Goal: Information Seeking & Learning: Find contact information

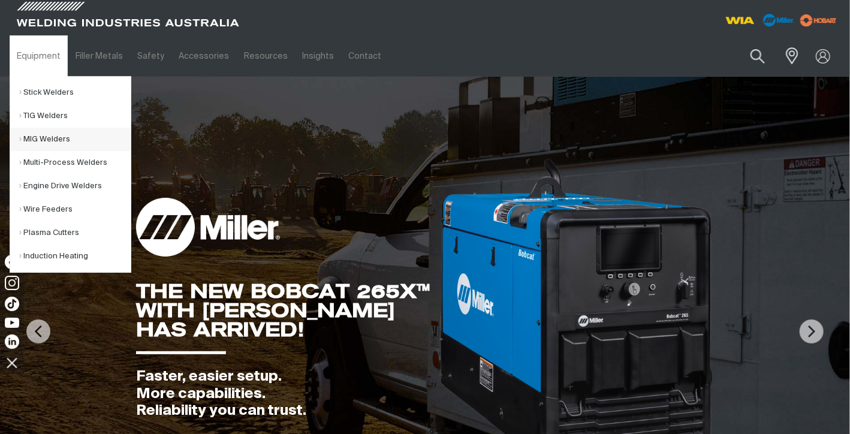
click at [63, 142] on link "MIG Welders" at bounding box center [75, 139] width 112 height 23
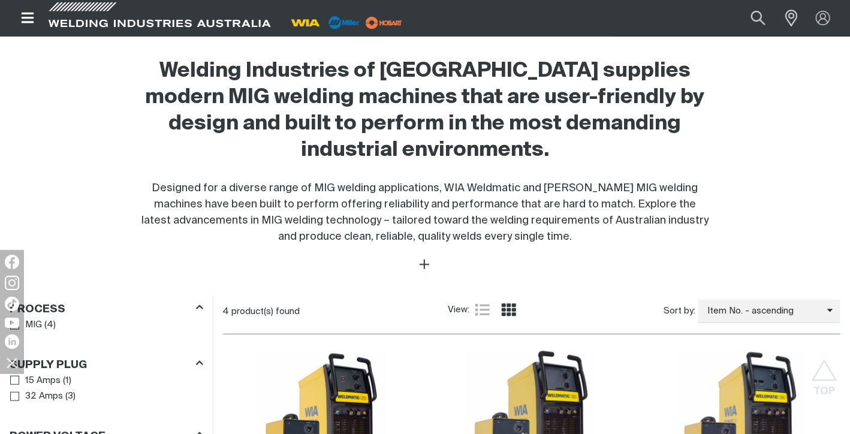
scroll to position [394, 0]
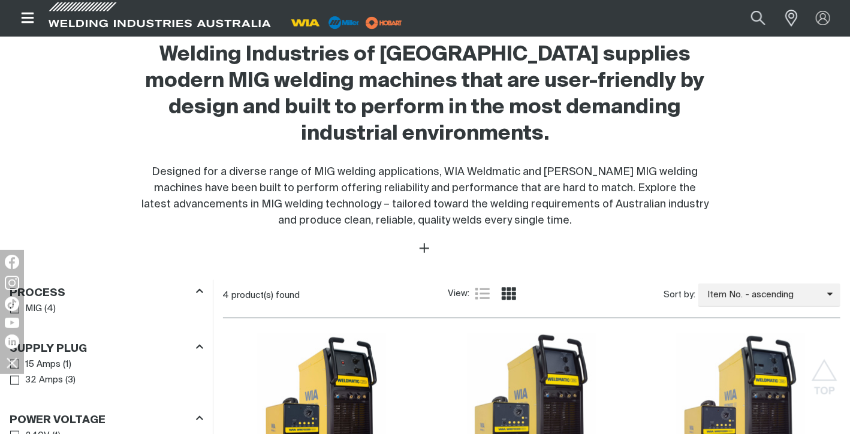
click at [384, 25] on img at bounding box center [384, 23] width 44 height 18
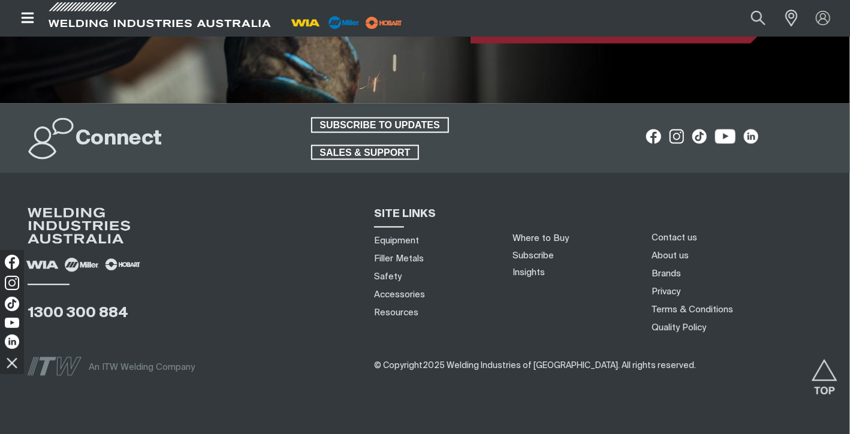
scroll to position [3019, 0]
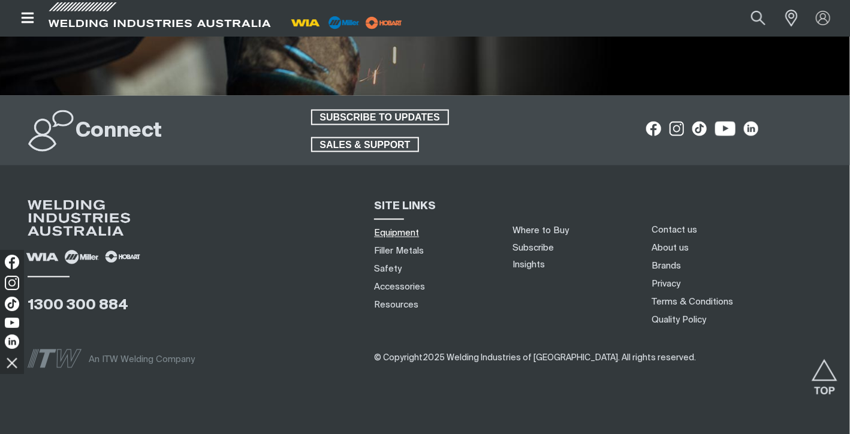
click at [390, 227] on link "Equipment" at bounding box center [396, 233] width 45 height 13
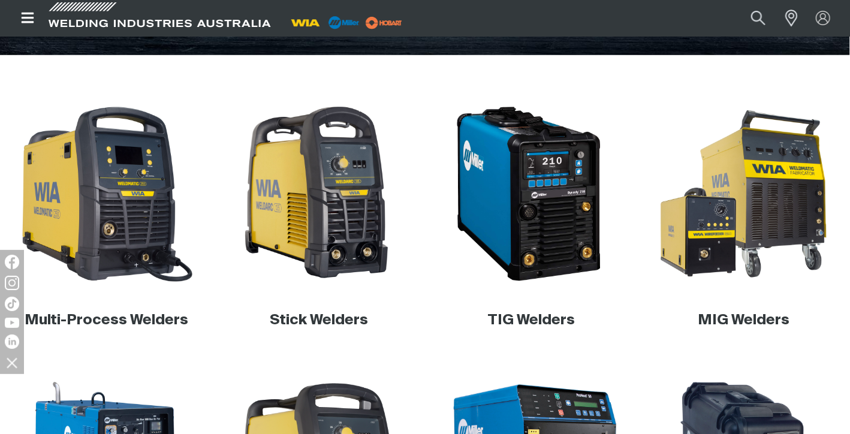
scroll to position [343, 0]
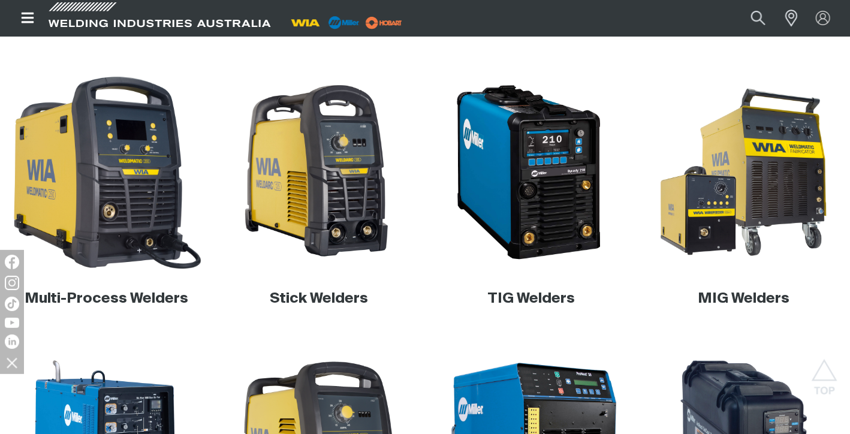
click at [144, 221] on img at bounding box center [107, 173] width 200 height 200
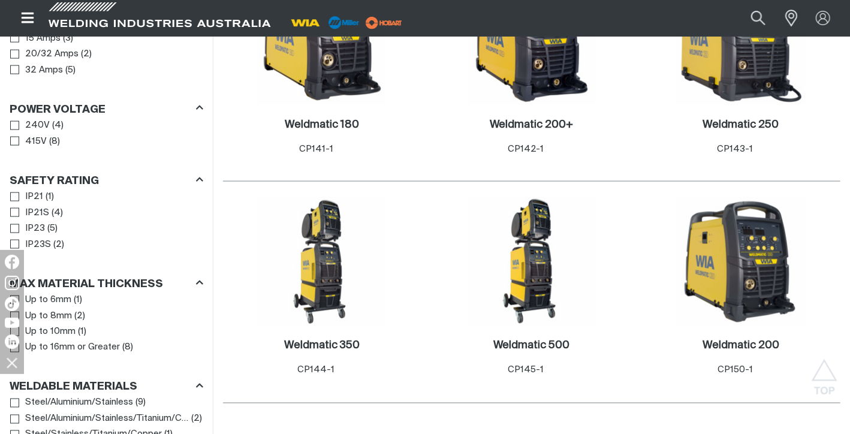
scroll to position [732, 0]
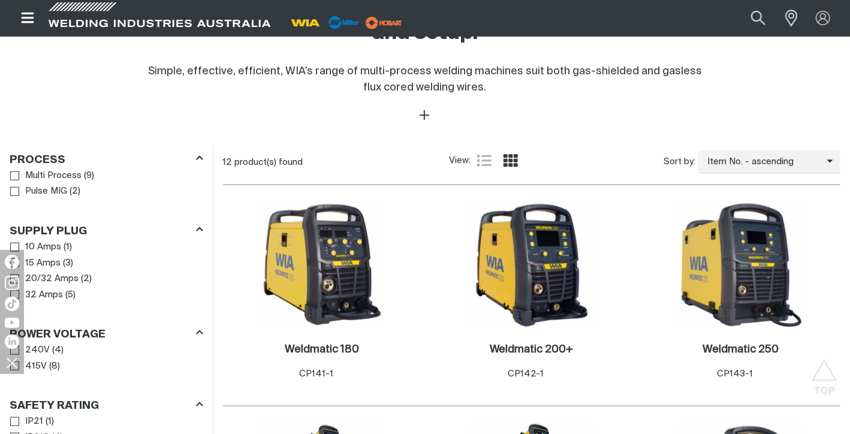
scroll to position [497, 0]
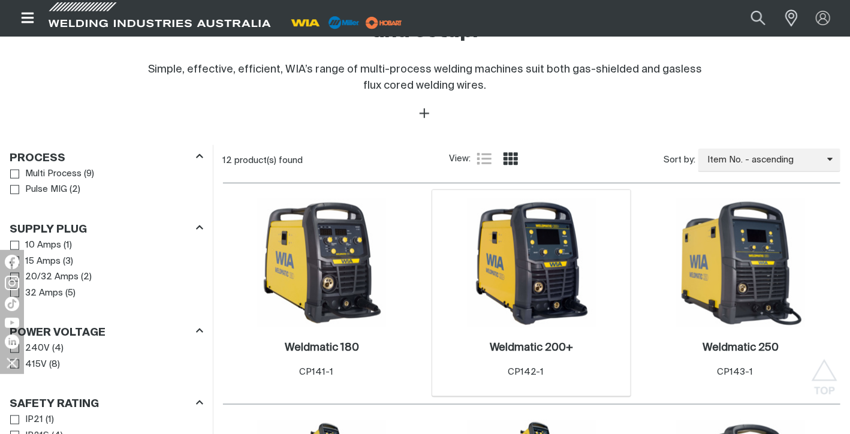
click at [494, 262] on img at bounding box center [532, 263] width 128 height 128
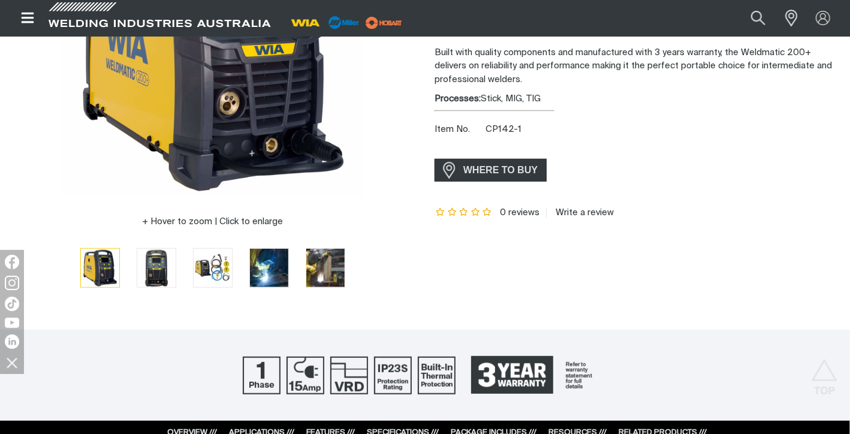
scroll to position [242, 0]
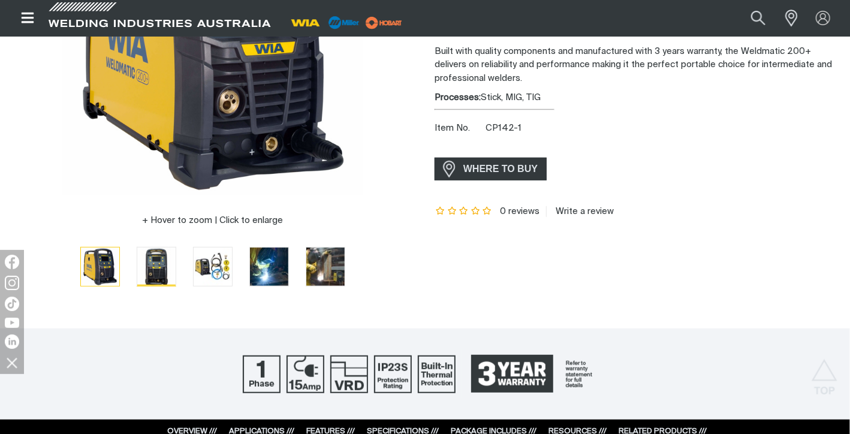
click at [139, 267] on img "Go to slide 2" at bounding box center [156, 267] width 38 height 38
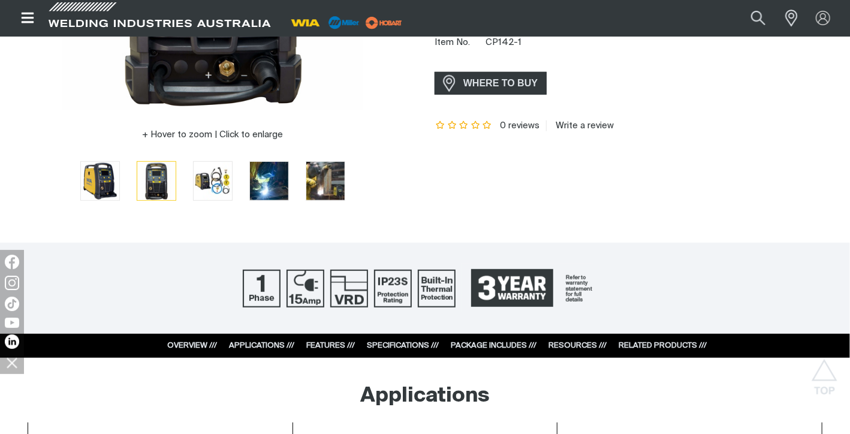
scroll to position [353, 0]
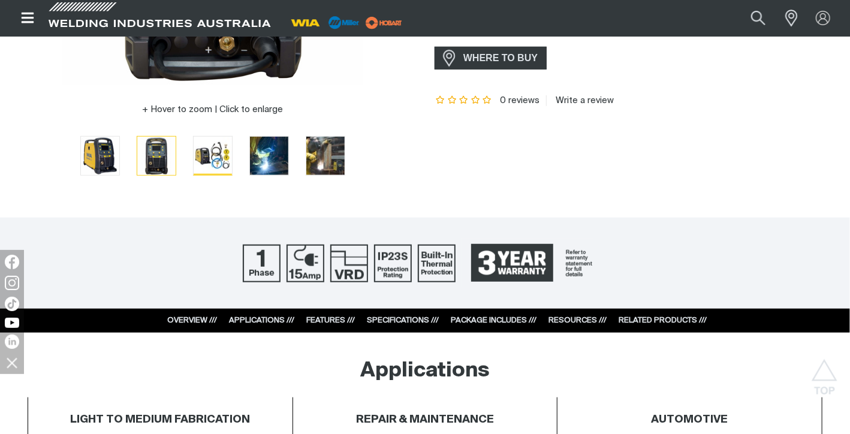
click at [202, 168] on img "Go to slide 3" at bounding box center [213, 156] width 38 height 38
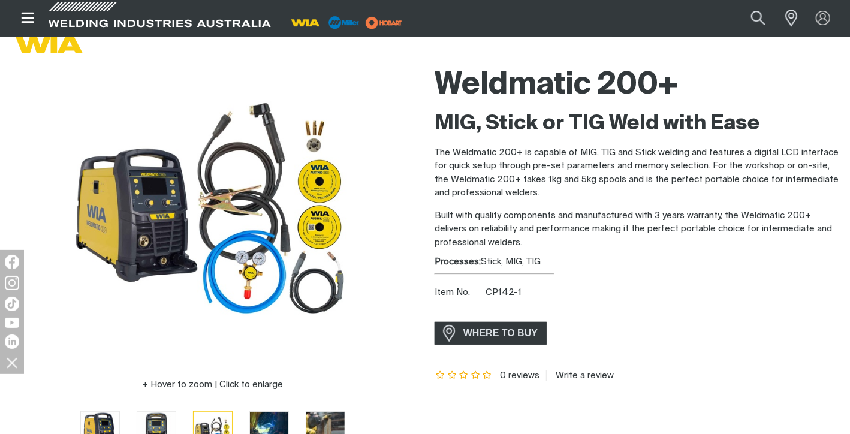
scroll to position [76, 0]
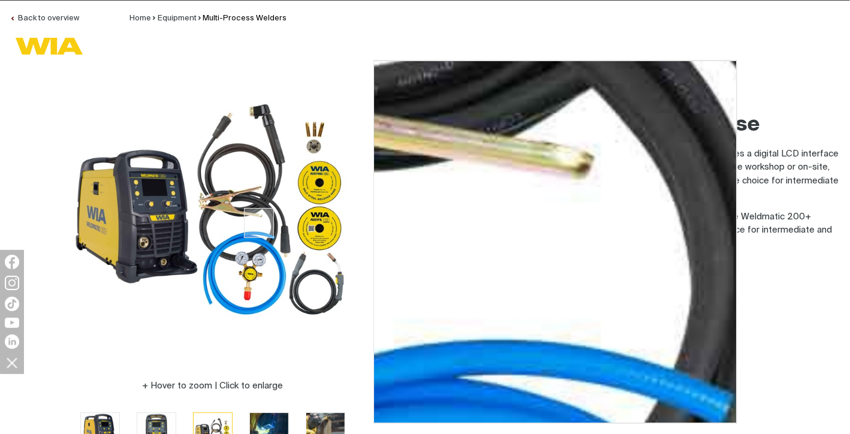
click at [259, 223] on img at bounding box center [212, 211] width 300 height 300
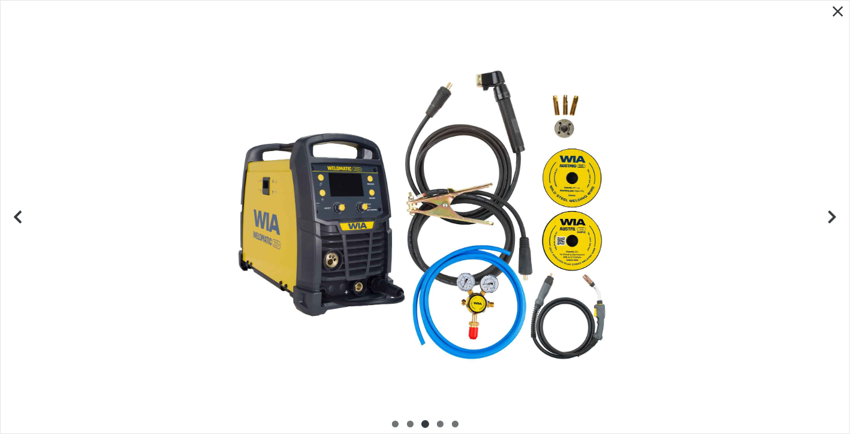
click at [431, 222] on div at bounding box center [425, 217] width 849 height 433
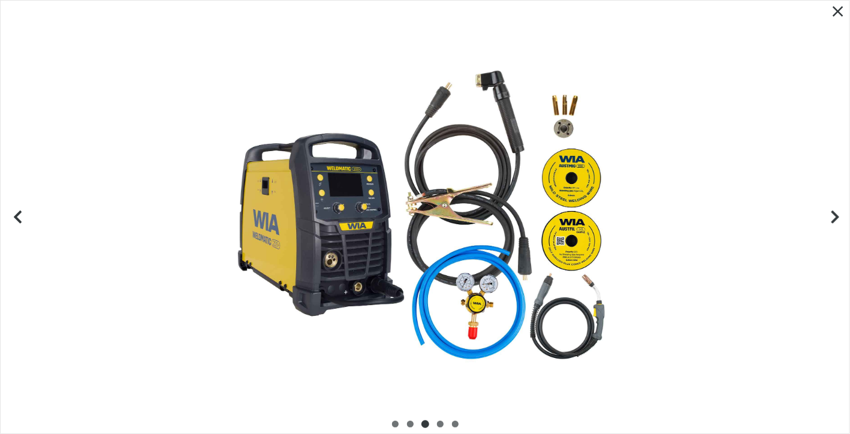
click at [841, 215] on icon "Next slide" at bounding box center [835, 217] width 15 height 15
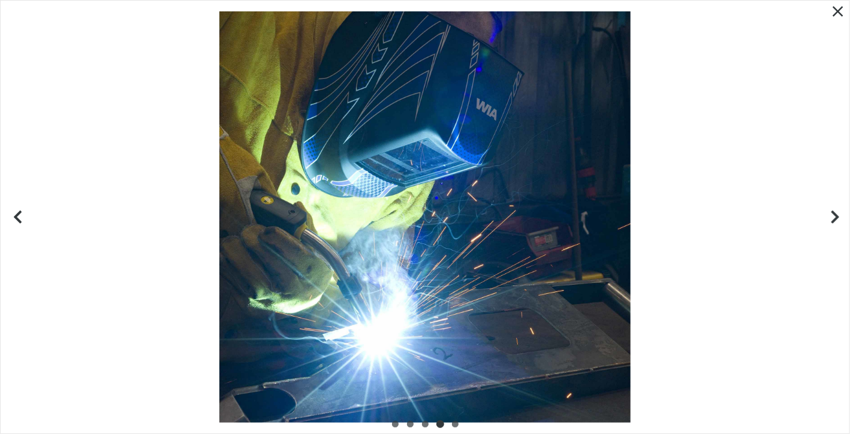
click at [839, 215] on icon "Next slide" at bounding box center [835, 217] width 15 height 15
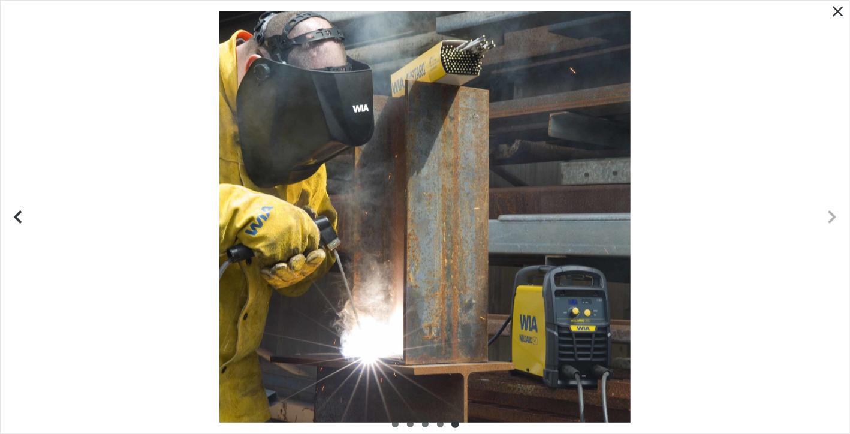
click at [838, 10] on icon "Close pop-up overlay" at bounding box center [838, 11] width 11 height 11
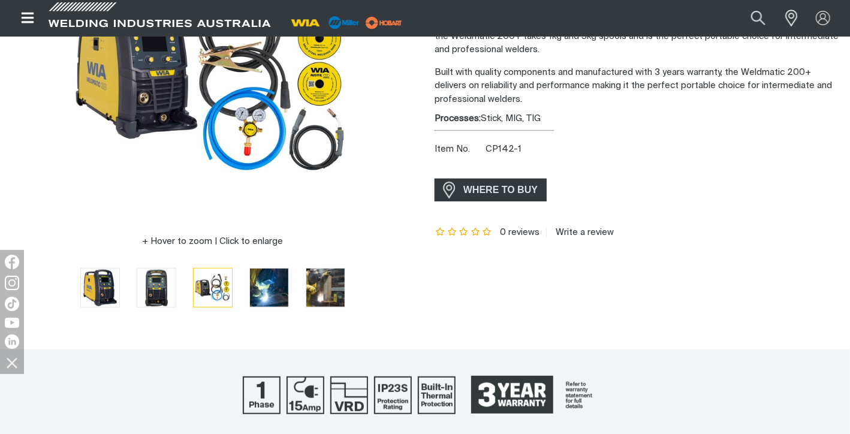
scroll to position [237, 0]
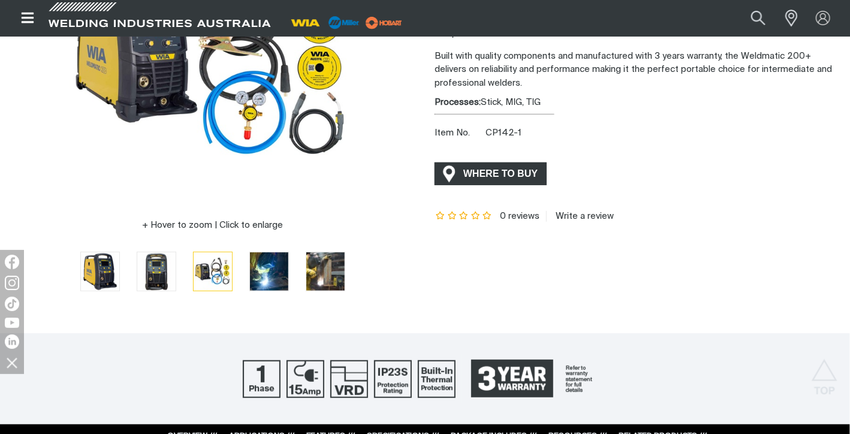
click at [518, 169] on span "WHERE TO BUY" at bounding box center [501, 173] width 90 height 19
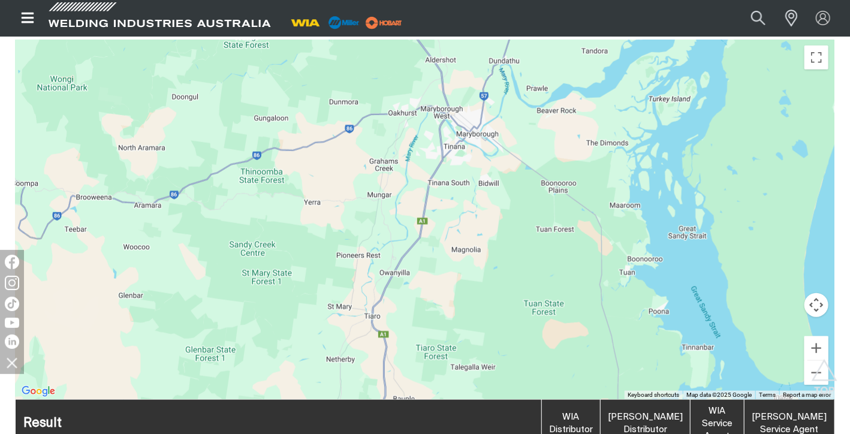
scroll to position [416, 0]
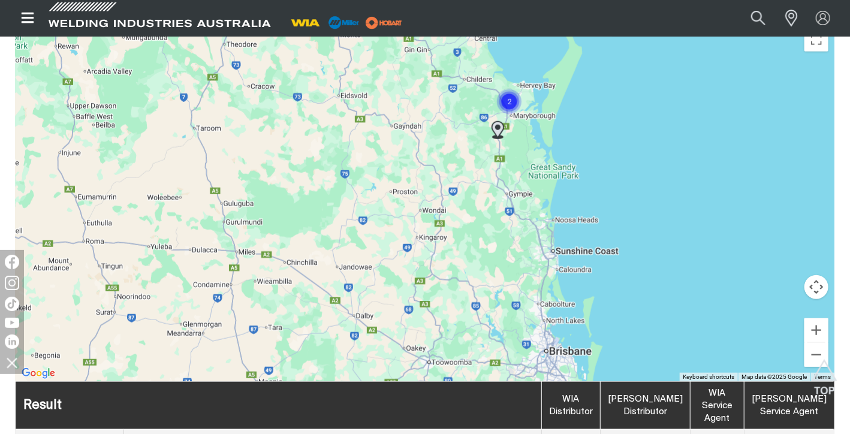
drag, startPoint x: 293, startPoint y: 191, endPoint x: 563, endPoint y: 201, distance: 270.1
click at [563, 201] on div "To navigate, press the arrow keys." at bounding box center [425, 202] width 819 height 360
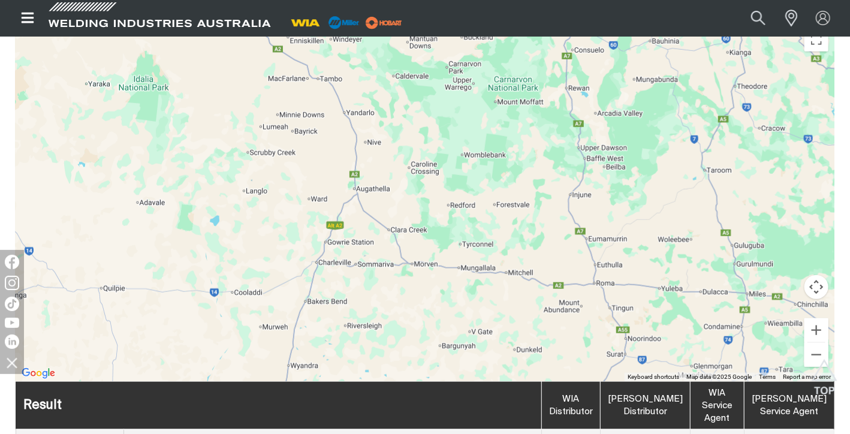
click at [490, 204] on div "To navigate, press the arrow keys." at bounding box center [425, 202] width 819 height 360
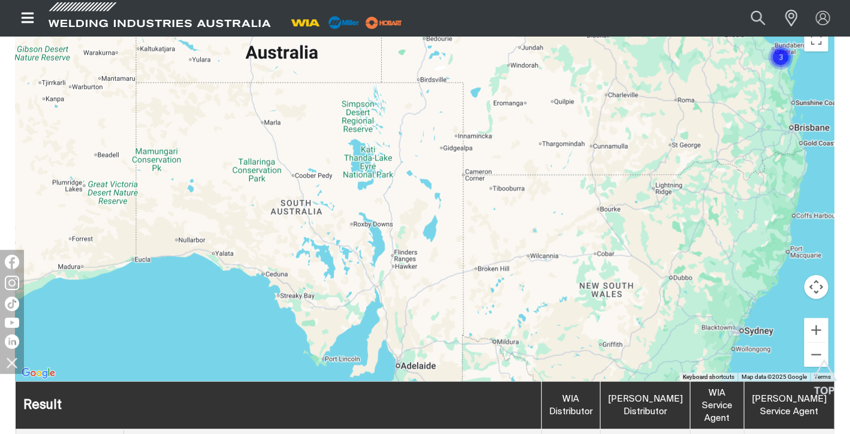
drag, startPoint x: 239, startPoint y: 312, endPoint x: 296, endPoint y: 207, distance: 119.9
click at [296, 207] on div "To navigate, press the arrow keys." at bounding box center [425, 202] width 819 height 360
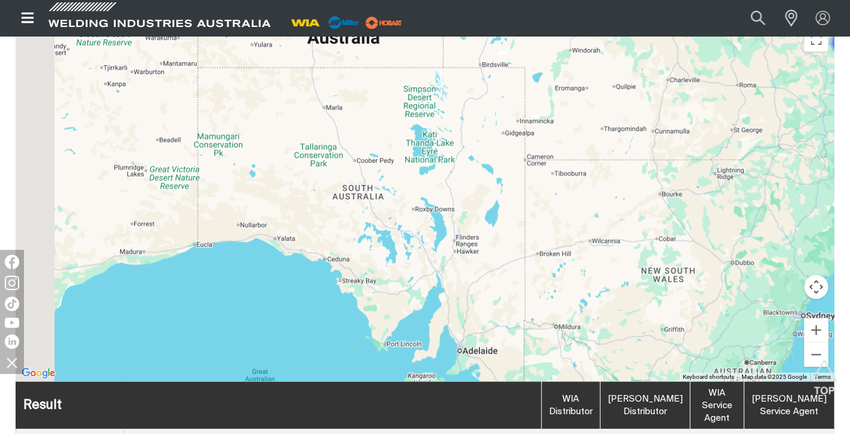
drag, startPoint x: 180, startPoint y: 236, endPoint x: 333, endPoint y: 226, distance: 153.3
click at [333, 226] on div "To navigate, press the arrow keys." at bounding box center [425, 202] width 819 height 360
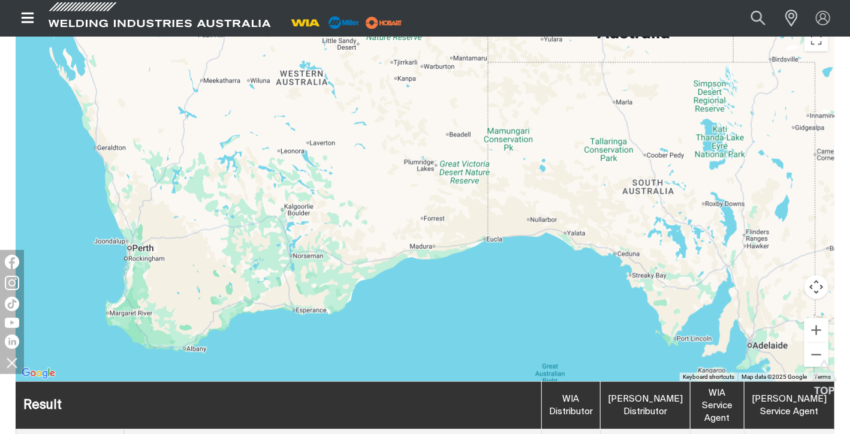
drag, startPoint x: 234, startPoint y: 236, endPoint x: 384, endPoint y: 231, distance: 149.4
click at [384, 231] on div "To navigate, press the arrow keys." at bounding box center [425, 202] width 819 height 360
drag, startPoint x: 216, startPoint y: 243, endPoint x: 254, endPoint y: 311, distance: 77.9
click at [254, 311] on div "To navigate, press the arrow keys." at bounding box center [425, 202] width 819 height 360
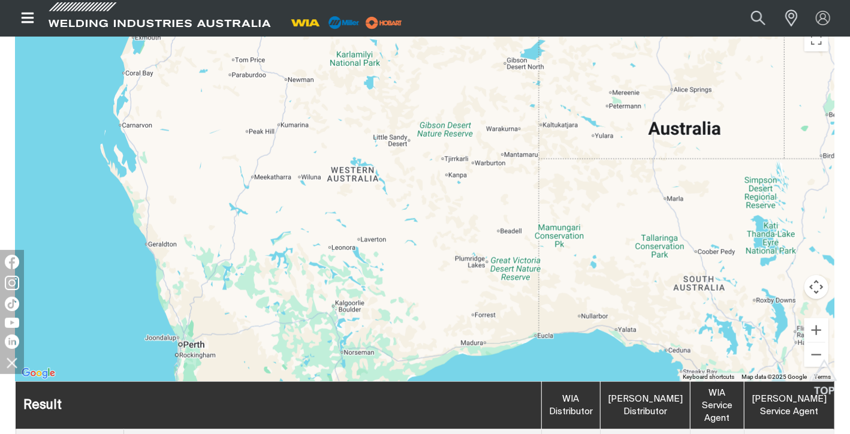
drag, startPoint x: 255, startPoint y: 311, endPoint x: 255, endPoint y: 382, distance: 71.4
click at [255, 382] on div "Store locator Search By Location Distributor or Service Agent Name Select Searc…" at bounding box center [425, 333] width 819 height 885
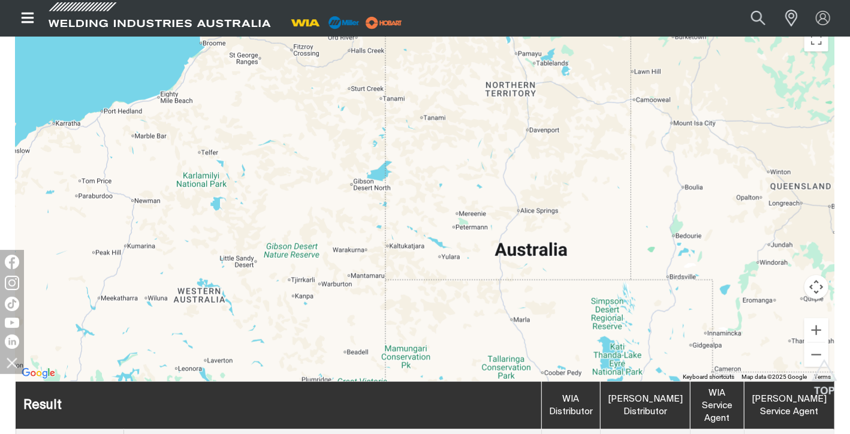
drag, startPoint x: 394, startPoint y: 311, endPoint x: 202, endPoint y: 348, distance: 195.6
click at [202, 348] on div "To navigate, press the arrow keys." at bounding box center [425, 202] width 819 height 360
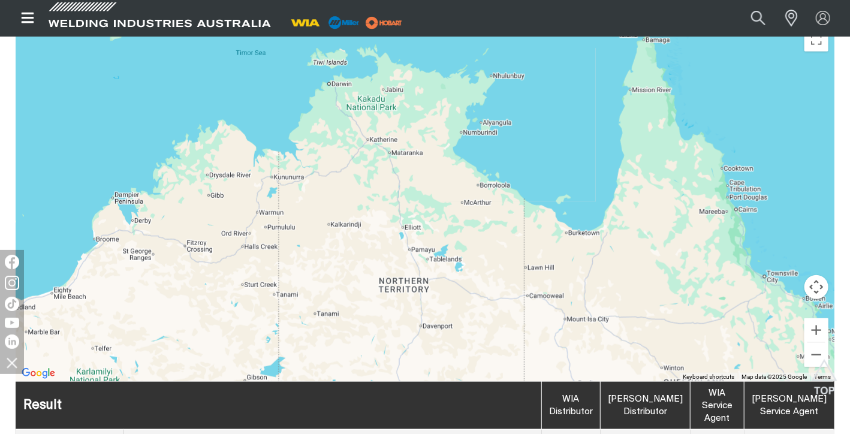
drag, startPoint x: 306, startPoint y: 288, endPoint x: 277, endPoint y: 470, distance: 183.4
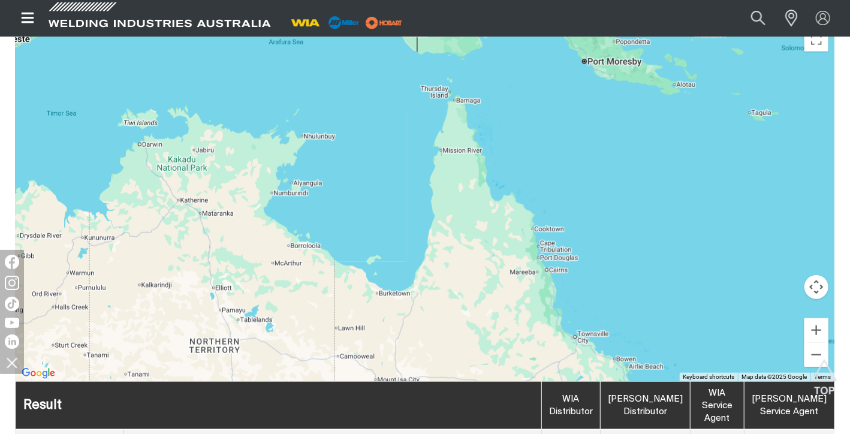
drag, startPoint x: 406, startPoint y: 268, endPoint x: 216, endPoint y: 330, distance: 199.9
click at [216, 330] on div "To navigate, press the arrow keys." at bounding box center [425, 202] width 819 height 360
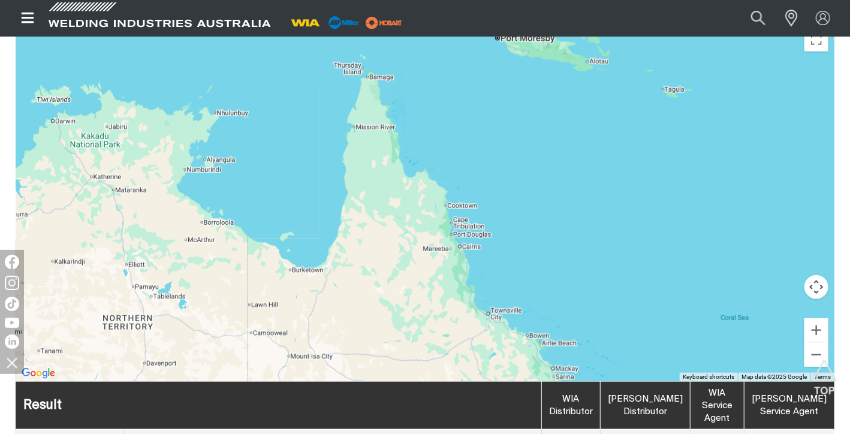
drag, startPoint x: 411, startPoint y: 336, endPoint x: 306, endPoint y: 244, distance: 139.9
click at [306, 244] on div "To navigate, press the arrow keys." at bounding box center [425, 202] width 819 height 360
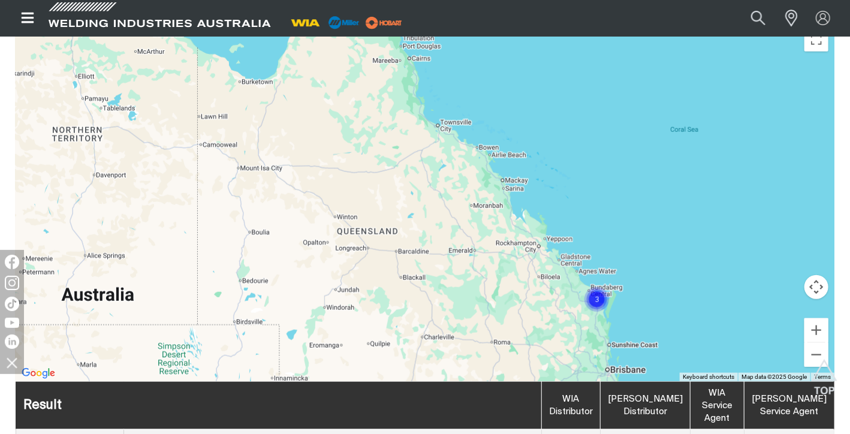
drag, startPoint x: 362, startPoint y: 264, endPoint x: 262, endPoint y: 203, distance: 116.8
click at [262, 203] on div "To navigate, press the arrow keys." at bounding box center [425, 202] width 819 height 360
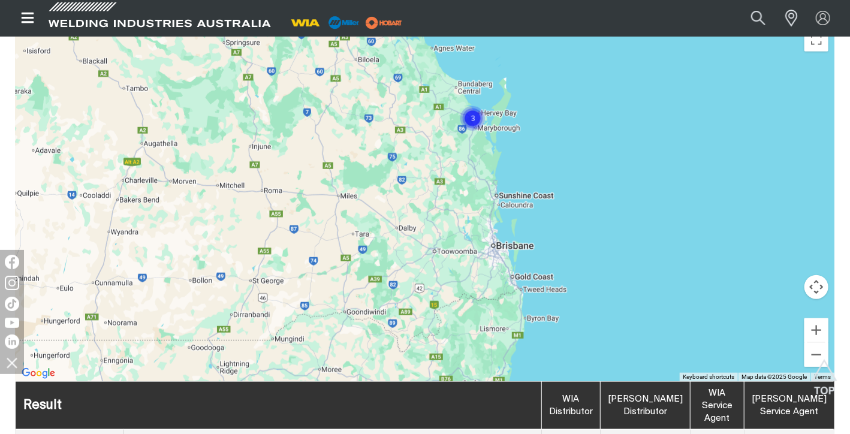
drag, startPoint x: 446, startPoint y: 214, endPoint x: 360, endPoint y: 234, distance: 88.7
click at [360, 234] on div "To navigate, press the arrow keys." at bounding box center [425, 202] width 819 height 360
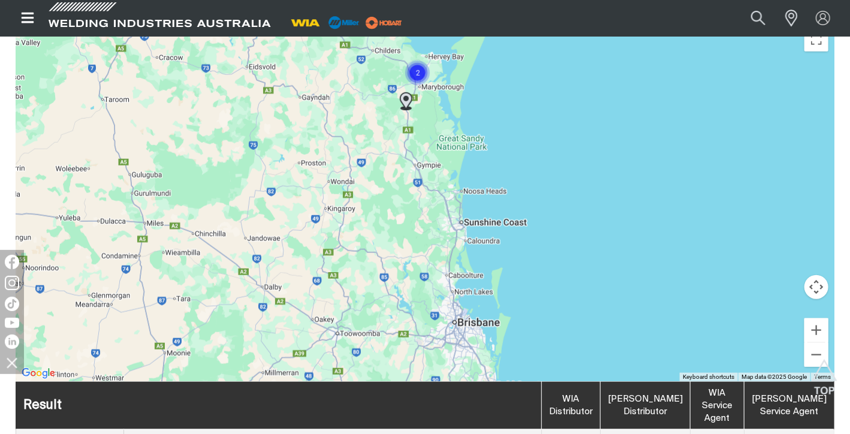
drag, startPoint x: 480, startPoint y: 179, endPoint x: 391, endPoint y: 228, distance: 102.0
click at [391, 228] on div "To navigate, press the arrow keys." at bounding box center [425, 202] width 819 height 360
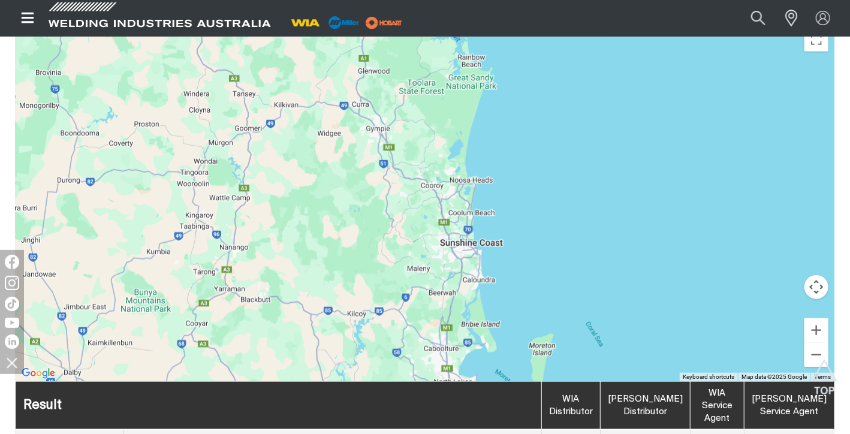
drag, startPoint x: 423, startPoint y: 240, endPoint x: 420, endPoint y: 217, distance: 24.1
click at [421, 217] on div "To navigate, press the arrow keys." at bounding box center [425, 202] width 819 height 360
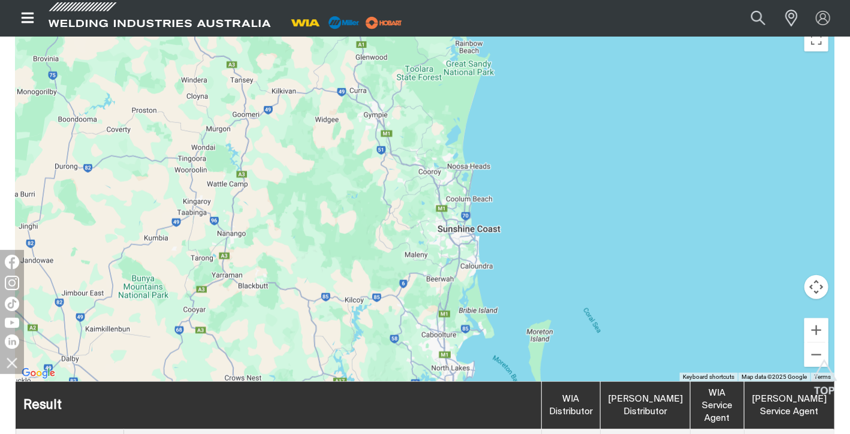
drag, startPoint x: 419, startPoint y: 260, endPoint x: 431, endPoint y: 140, distance: 120.5
click at [431, 140] on div "To navigate, press the arrow keys." at bounding box center [425, 202] width 819 height 360
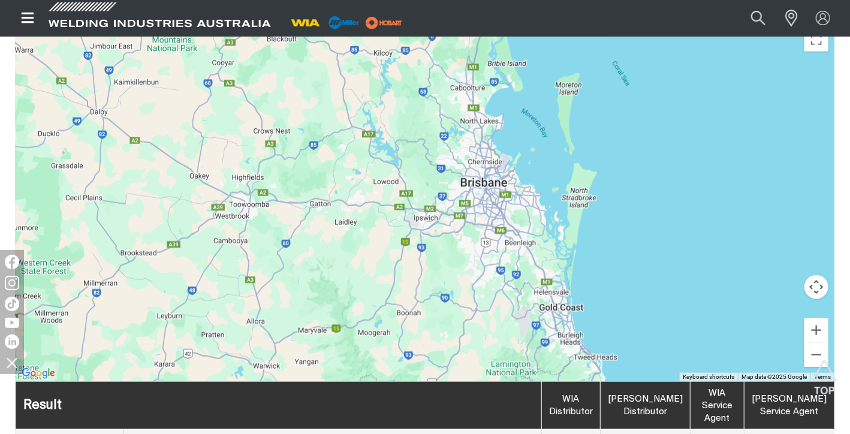
drag, startPoint x: 441, startPoint y: 204, endPoint x: 416, endPoint y: 103, distance: 103.9
click at [416, 103] on div "To navigate, press the arrow keys." at bounding box center [425, 202] width 819 height 360
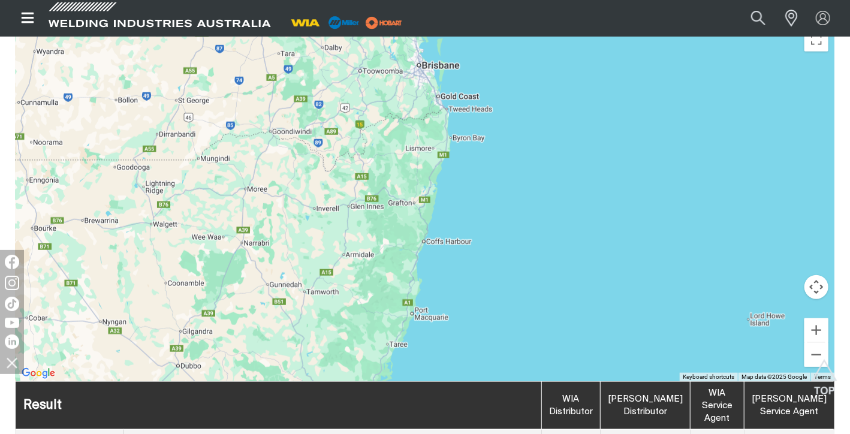
drag, startPoint x: 405, startPoint y: 183, endPoint x: 405, endPoint y: 130, distance: 53.4
click at [407, 130] on div "To navigate, press the arrow keys." at bounding box center [425, 202] width 819 height 360
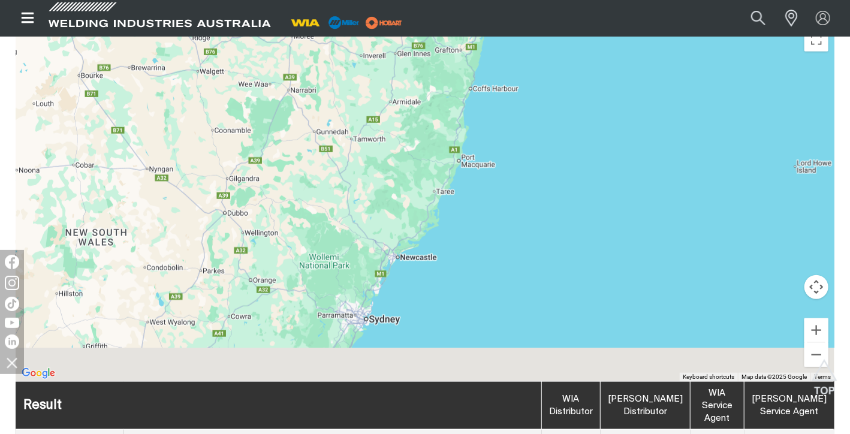
drag, startPoint x: 324, startPoint y: 264, endPoint x: 369, endPoint y: 200, distance: 77.5
click at [369, 200] on div "To navigate, press the arrow keys." at bounding box center [425, 202] width 819 height 360
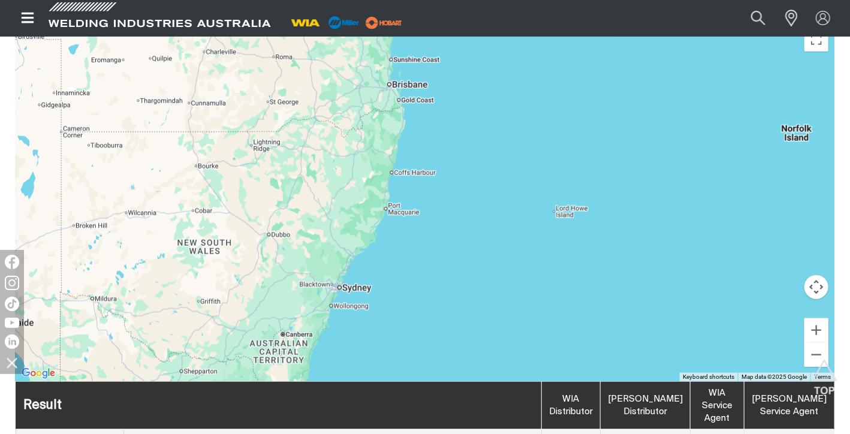
drag, startPoint x: 290, startPoint y: 312, endPoint x: 316, endPoint y: 262, distance: 56.6
click at [316, 262] on div "To navigate, press the arrow keys." at bounding box center [425, 202] width 819 height 360
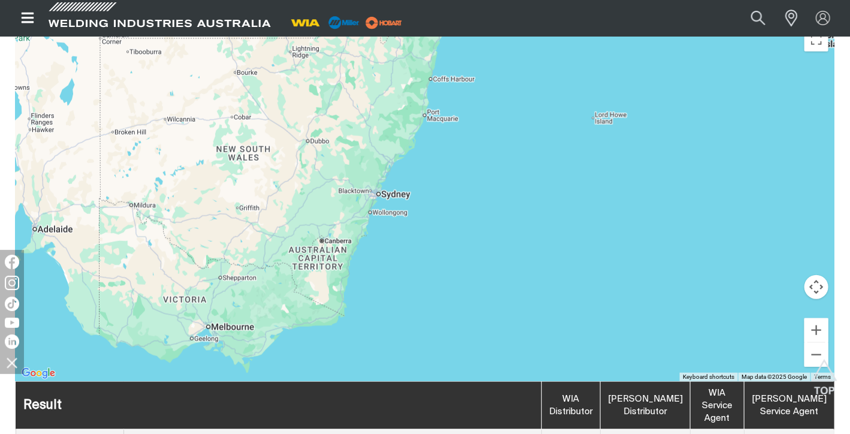
drag, startPoint x: 312, startPoint y: 306, endPoint x: 323, endPoint y: 267, distance: 41.0
click at [323, 267] on div "To navigate, press the arrow keys." at bounding box center [425, 202] width 819 height 360
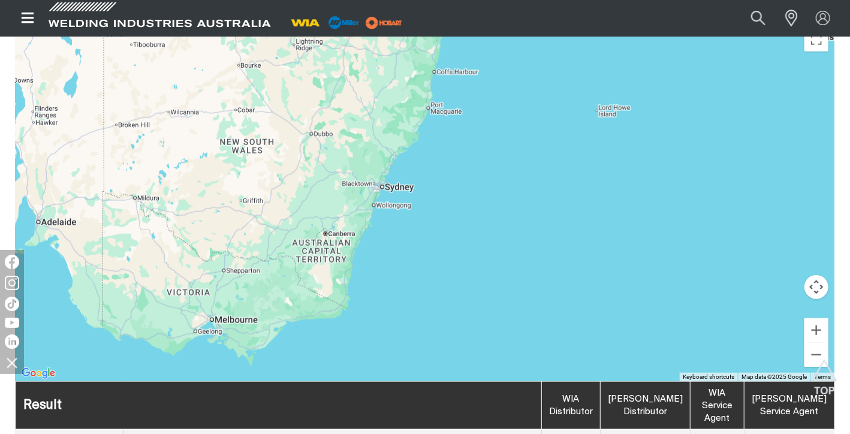
click at [342, 237] on div "To navigate, press the arrow keys." at bounding box center [425, 202] width 819 height 360
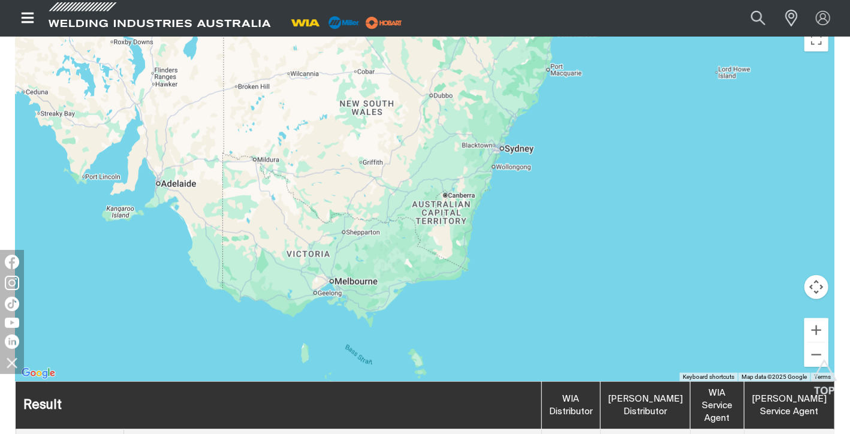
drag, startPoint x: 314, startPoint y: 296, endPoint x: 342, endPoint y: 327, distance: 42.0
click at [342, 327] on div "To navigate, press the arrow keys." at bounding box center [425, 202] width 819 height 360
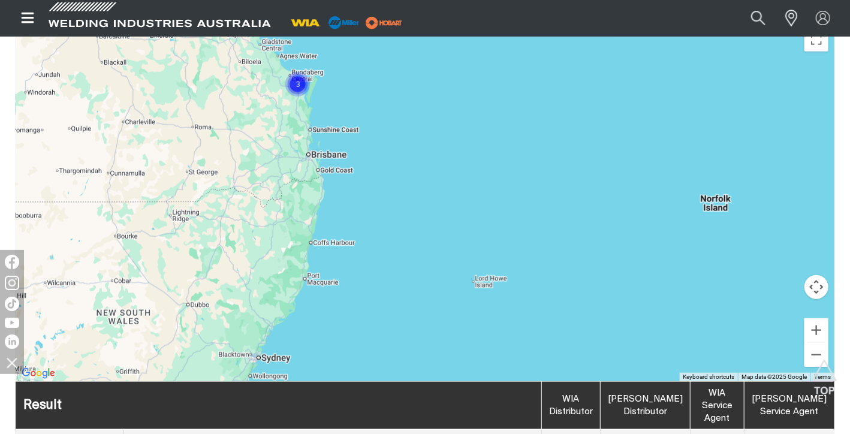
drag, startPoint x: 299, startPoint y: 220, endPoint x: 327, endPoint y: 309, distance: 93.7
click at [327, 309] on div "To navigate, press the arrow keys." at bounding box center [425, 202] width 819 height 360
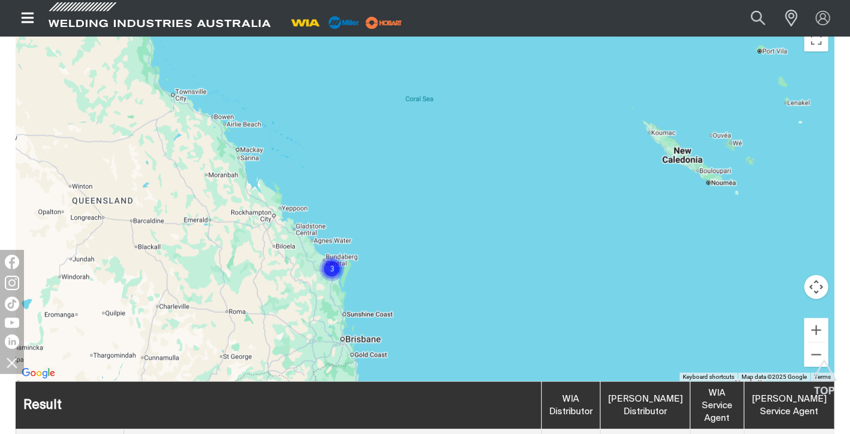
drag, startPoint x: 335, startPoint y: 226, endPoint x: 327, endPoint y: 314, distance: 88.5
click at [327, 314] on div "To navigate, press the arrow keys." at bounding box center [425, 202] width 819 height 360
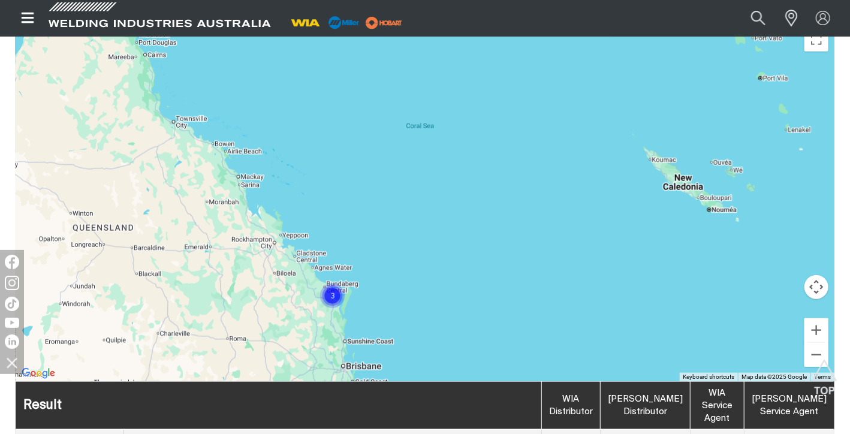
click at [334, 295] on img "Cluster of 3 markers" at bounding box center [332, 295] width 27 height 27
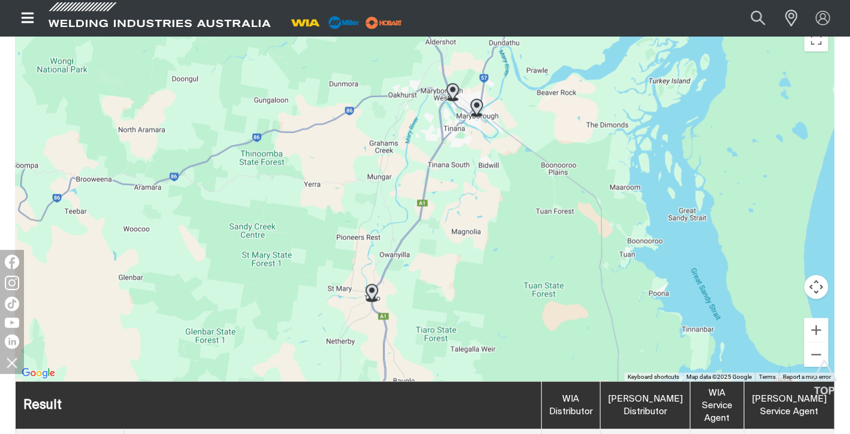
click at [453, 89] on img at bounding box center [453, 92] width 13 height 18
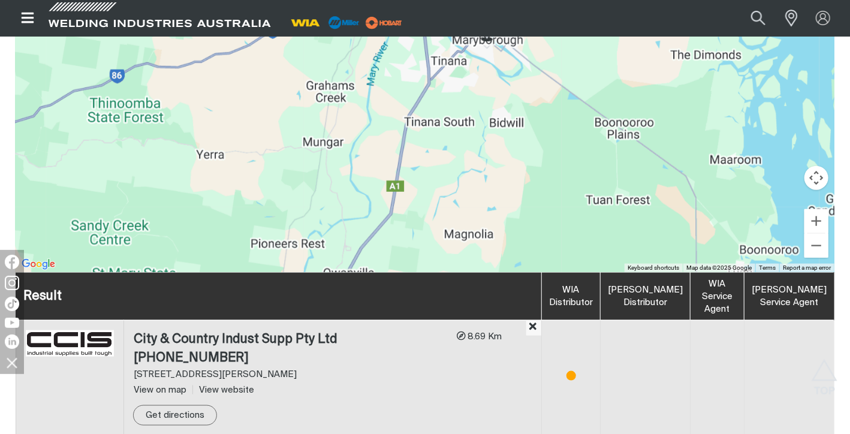
scroll to position [527, 0]
